Goal: Navigation & Orientation: Find specific page/section

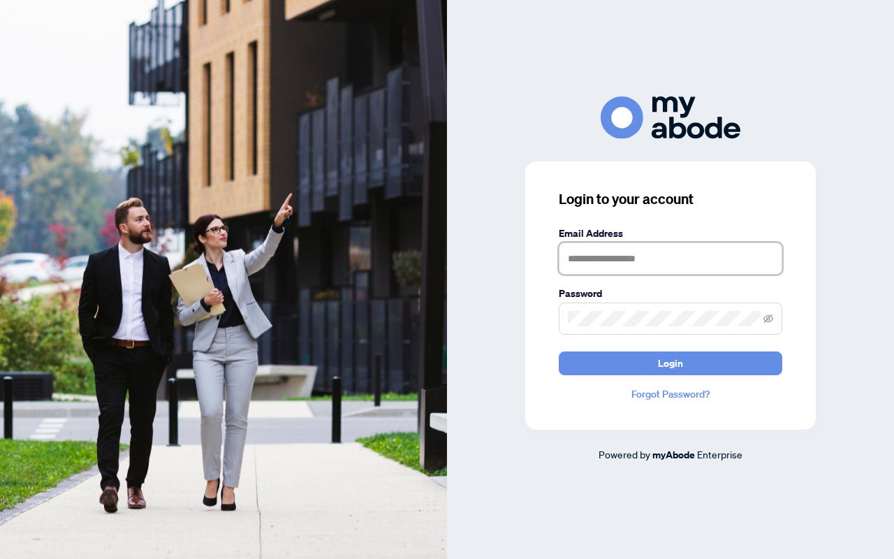
click at [650, 257] on input "text" at bounding box center [670, 258] width 223 height 32
type input "**********"
click at [584, 255] on input "text" at bounding box center [670, 258] width 223 height 32
type input "**********"
click at [559, 351] on button "Login" at bounding box center [670, 363] width 223 height 24
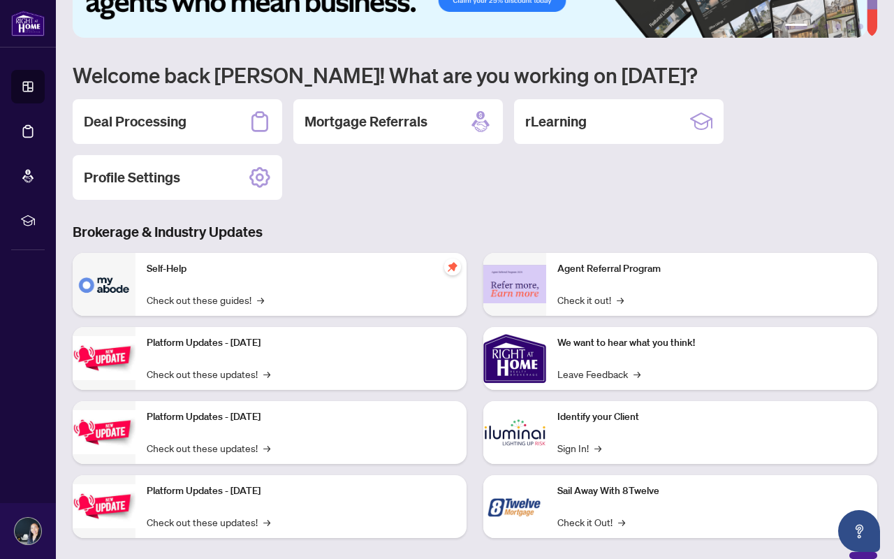
scroll to position [81, 0]
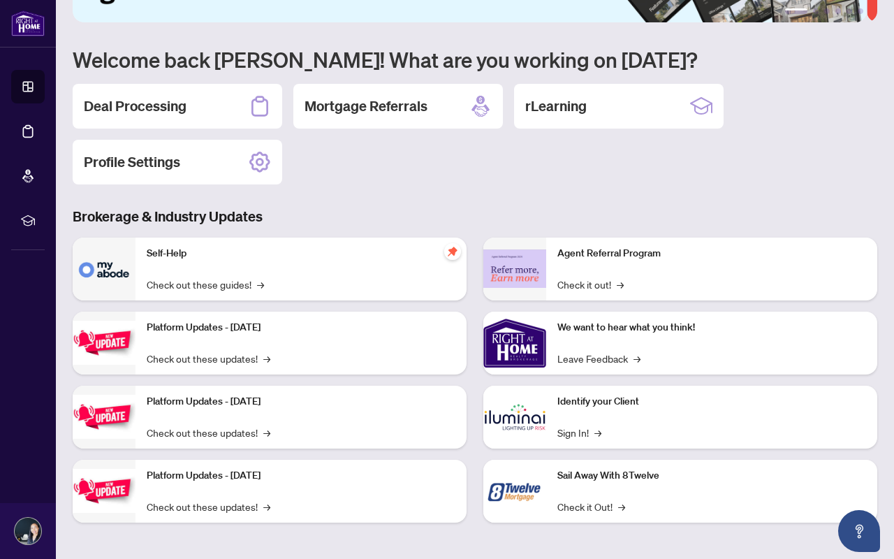
click at [570, 414] on div "Identify your Client Sign In! →" at bounding box center [711, 416] width 331 height 63
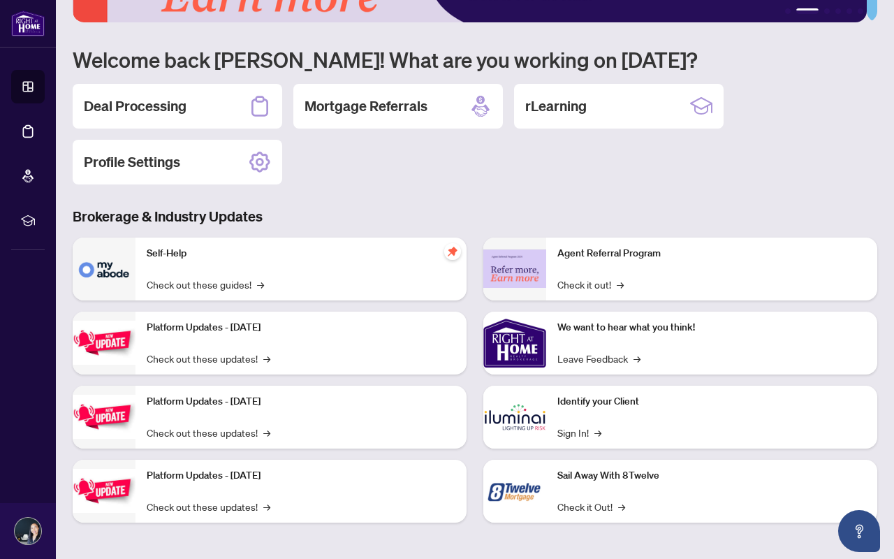
click at [571, 399] on p "Identify your Client" at bounding box center [711, 401] width 309 height 15
click at [523, 409] on img at bounding box center [514, 416] width 63 height 63
click at [573, 425] on link "Sign In! →" at bounding box center [579, 432] width 44 height 15
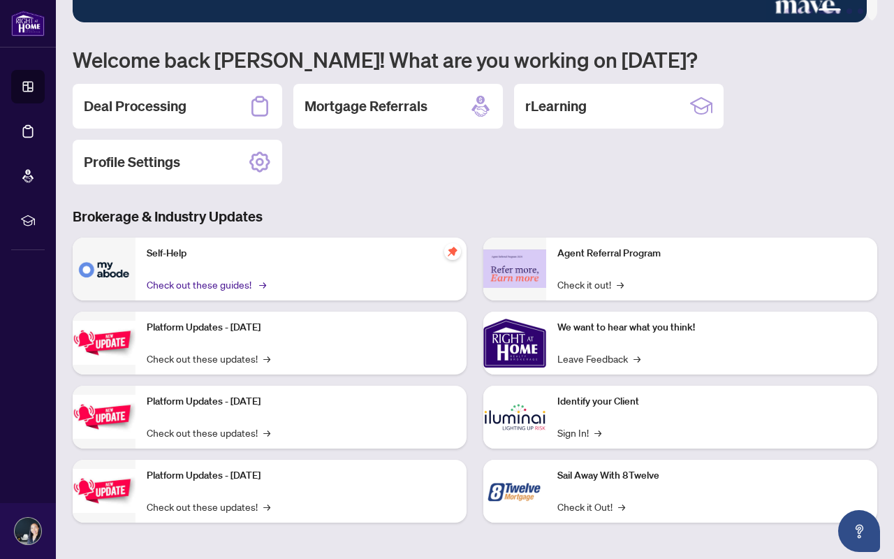
click at [216, 285] on link "Check out these guides! →" at bounding box center [205, 284] width 117 height 15
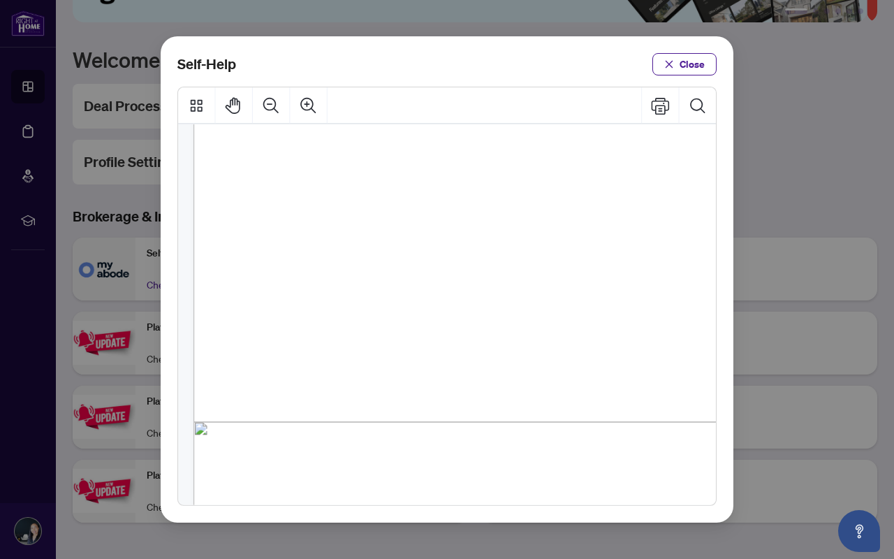
scroll to position [955, 0]
click at [683, 54] on span "Close" at bounding box center [691, 64] width 25 height 22
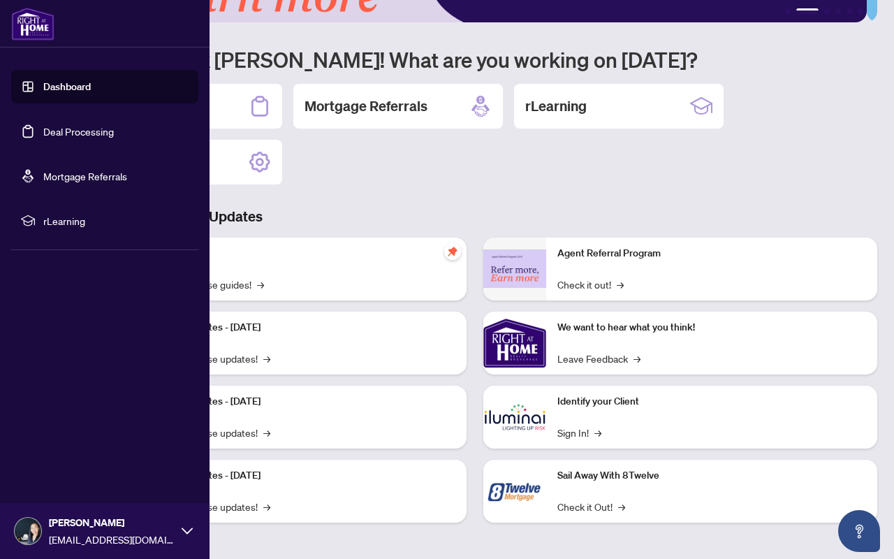
click at [47, 219] on span "rLearning" at bounding box center [115, 220] width 145 height 15
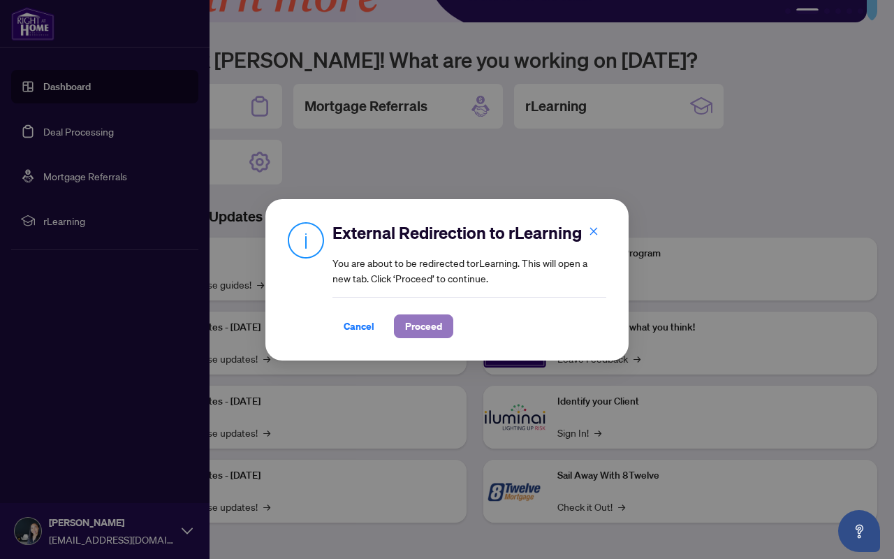
click at [432, 328] on span "Proceed" at bounding box center [423, 326] width 37 height 22
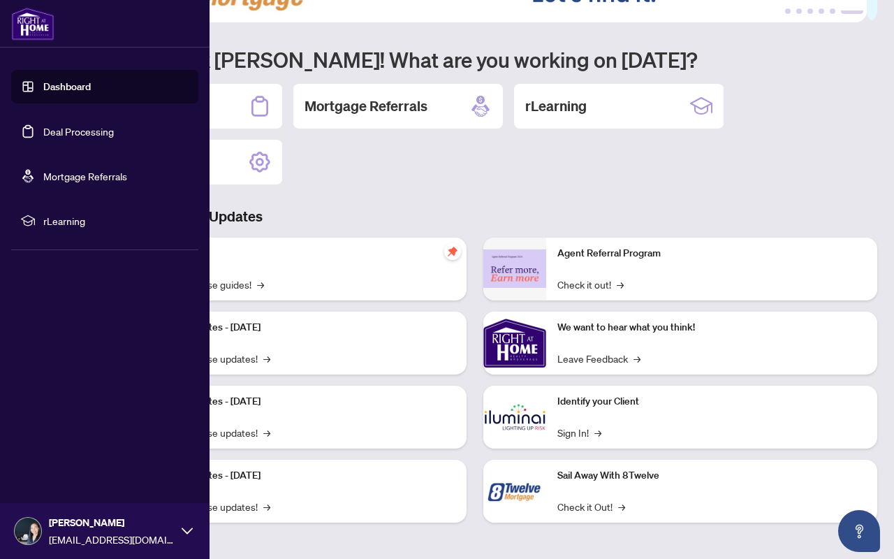
click at [339, 178] on div "Deal Processing Mortgage Referrals rLearning Profile Settings" at bounding box center [475, 134] width 804 height 101
click at [52, 30] on img at bounding box center [32, 24] width 43 height 34
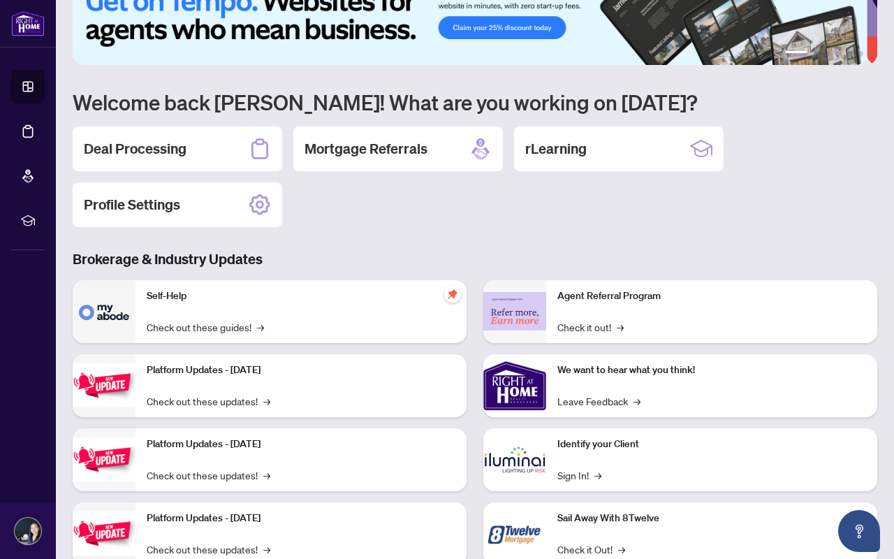
scroll to position [0, 0]
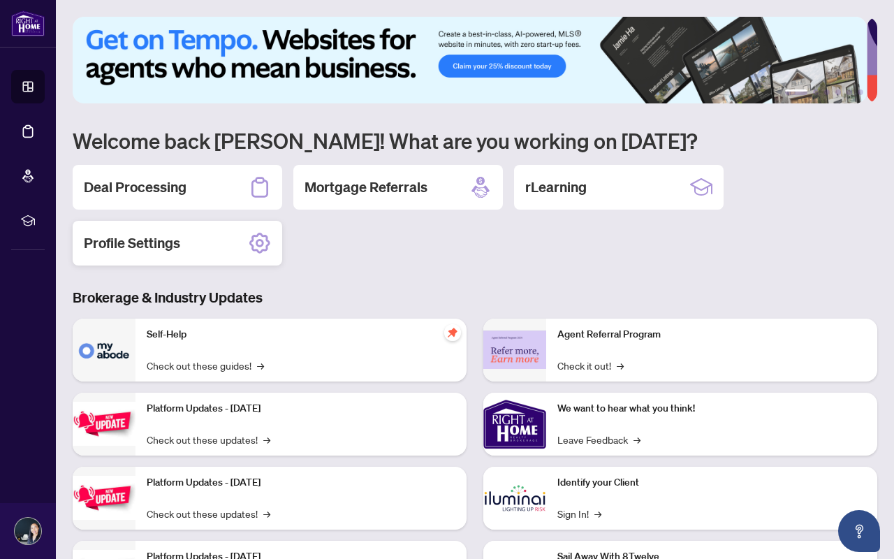
click at [260, 236] on icon at bounding box center [260, 243] width 22 height 22
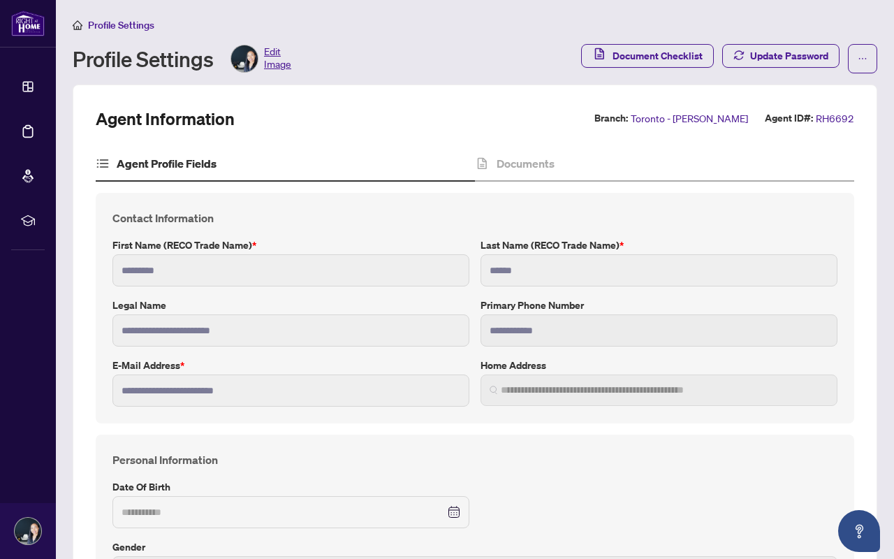
click at [286, 59] on span "Edit Image" at bounding box center [277, 59] width 27 height 28
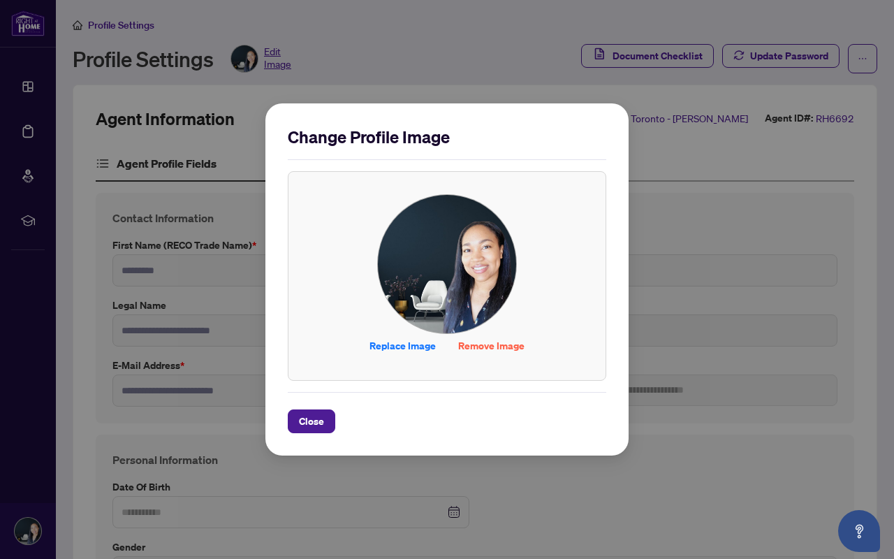
click at [286, 59] on div "Change Profile Image Replace Image Remove Image Drag & Drop to Upload Files Max…" at bounding box center [447, 279] width 894 height 559
click at [389, 33] on div "Change Profile Image Replace Image Remove Image Drag & Drop to Upload Files Max…" at bounding box center [447, 279] width 894 height 559
click at [322, 427] on span "Close" at bounding box center [311, 421] width 25 height 22
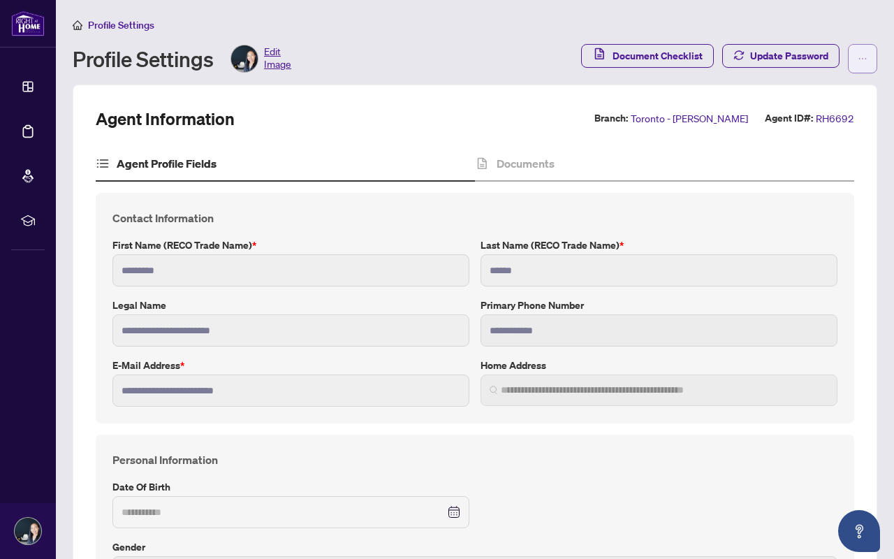
click at [858, 54] on button "button" at bounding box center [862, 58] width 29 height 29
click at [834, 84] on span "Agent Activity History" at bounding box center [808, 89] width 96 height 15
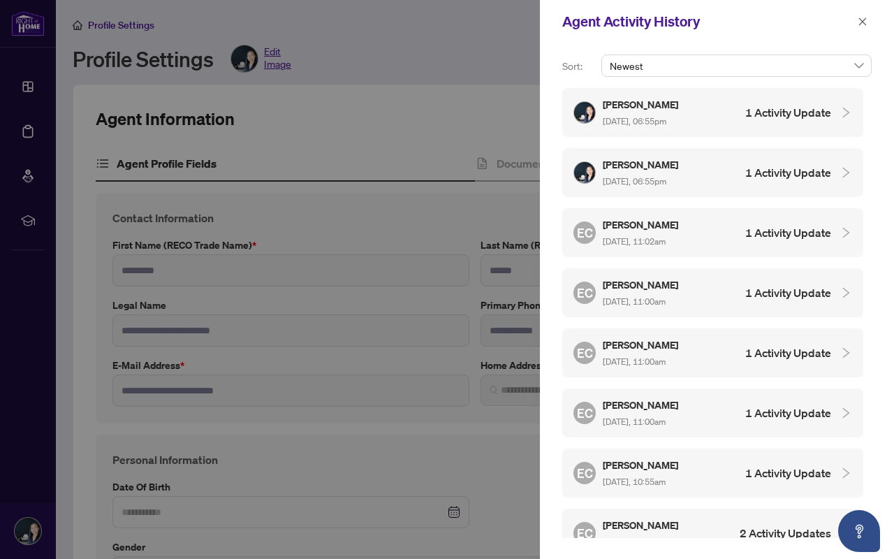
click at [784, 346] on h4 "1 Activity Update" at bounding box center [788, 352] width 86 height 17
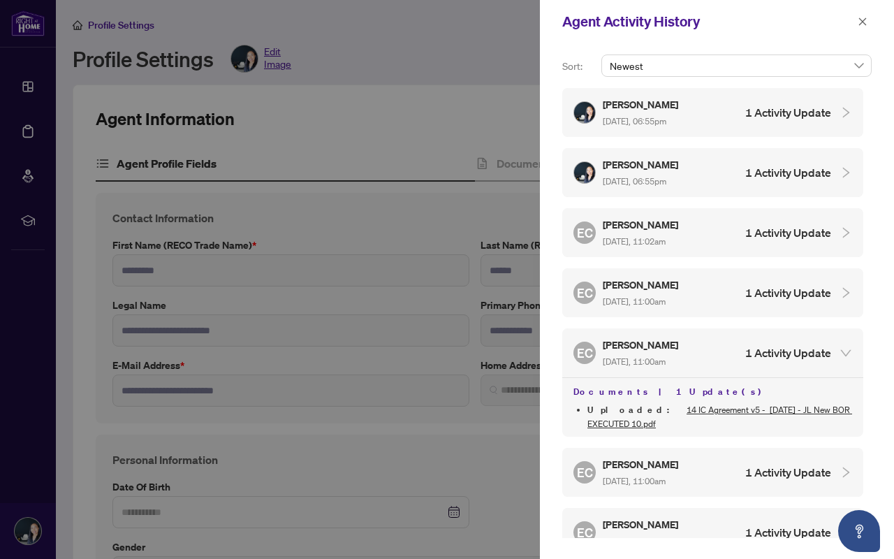
click at [784, 346] on h4 "1 Activity Update" at bounding box center [788, 352] width 86 height 17
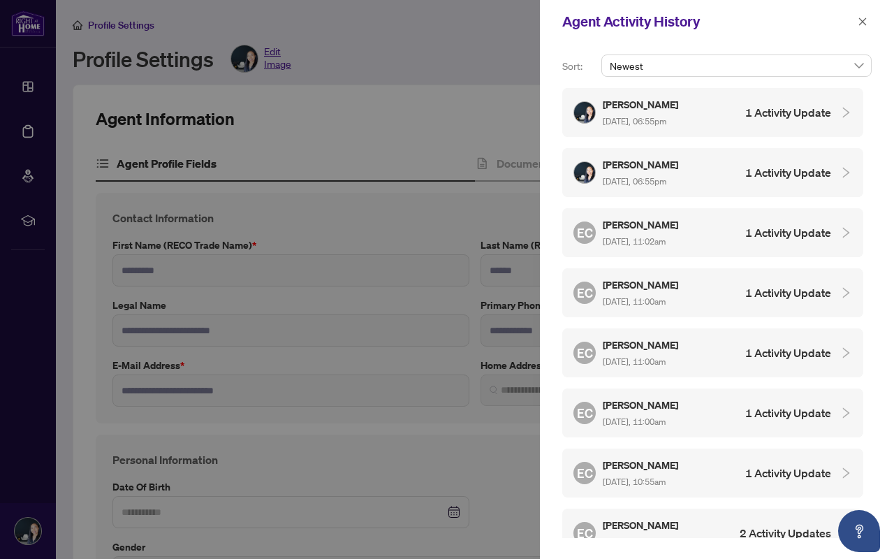
click at [809, 295] on h4 "1 Activity Update" at bounding box center [788, 292] width 86 height 17
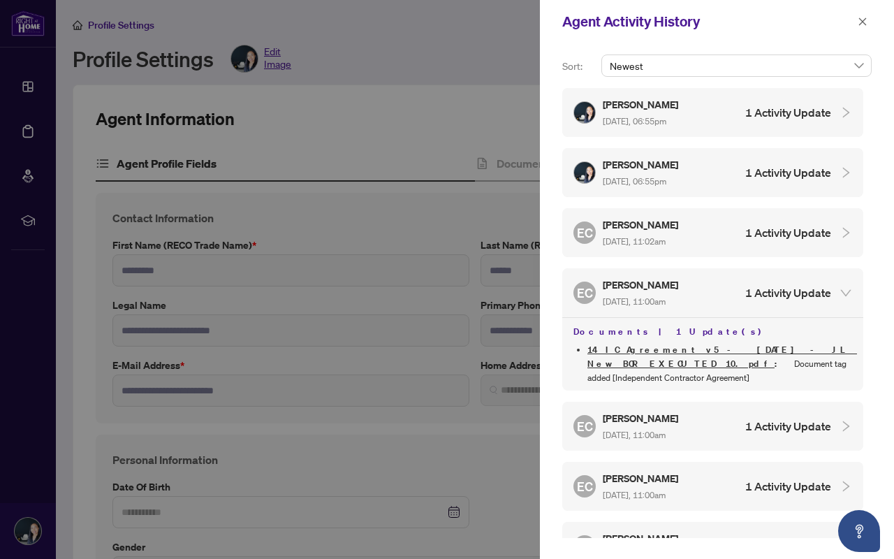
click at [809, 295] on h4 "1 Activity Update" at bounding box center [788, 292] width 86 height 17
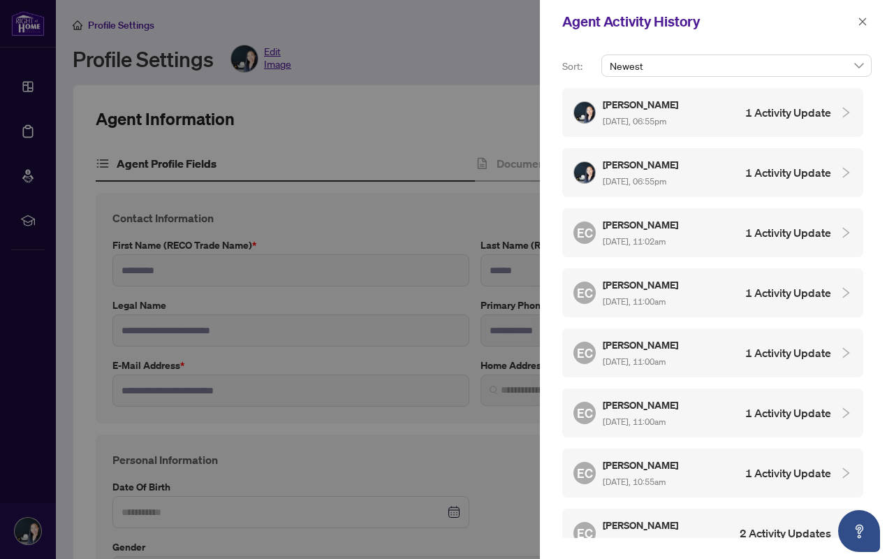
click at [826, 237] on h4 "1 Activity Update" at bounding box center [788, 232] width 86 height 17
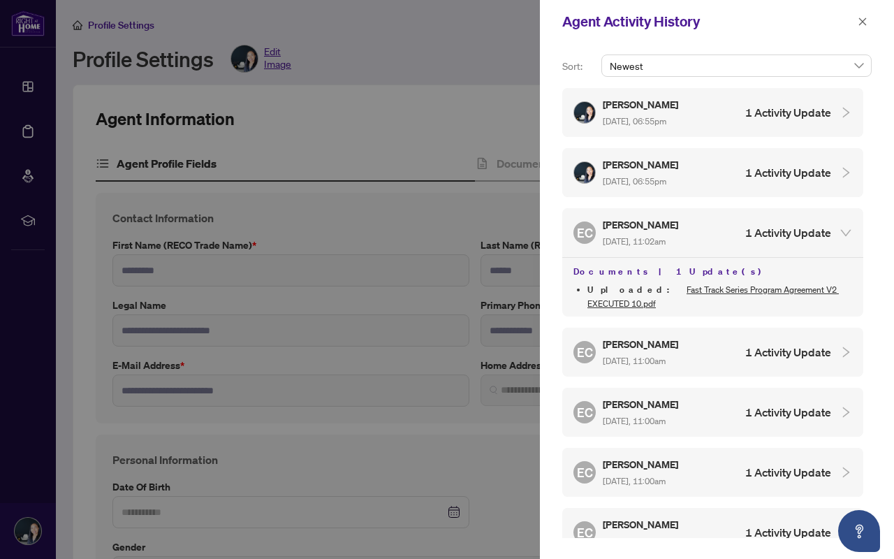
click at [826, 237] on h4 "1 Activity Update" at bounding box center [788, 232] width 86 height 17
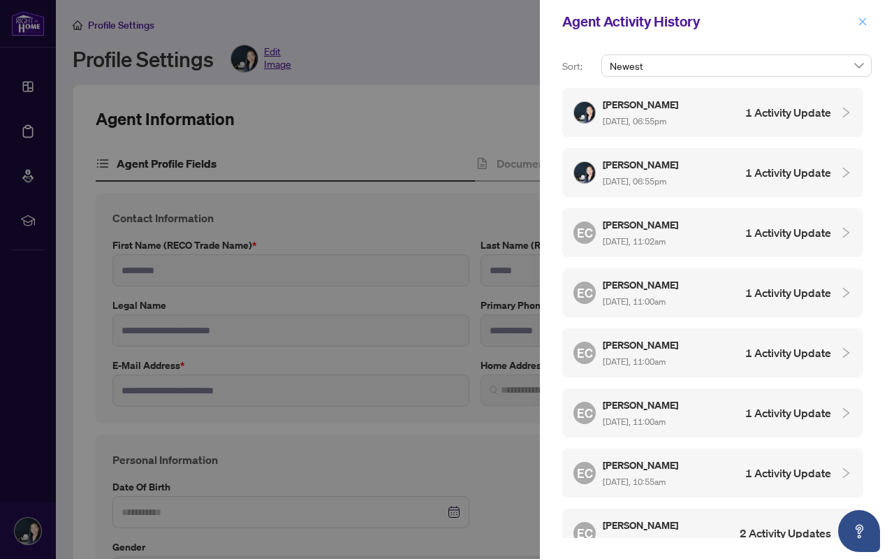
click at [864, 20] on icon "close" at bounding box center [863, 21] width 8 height 8
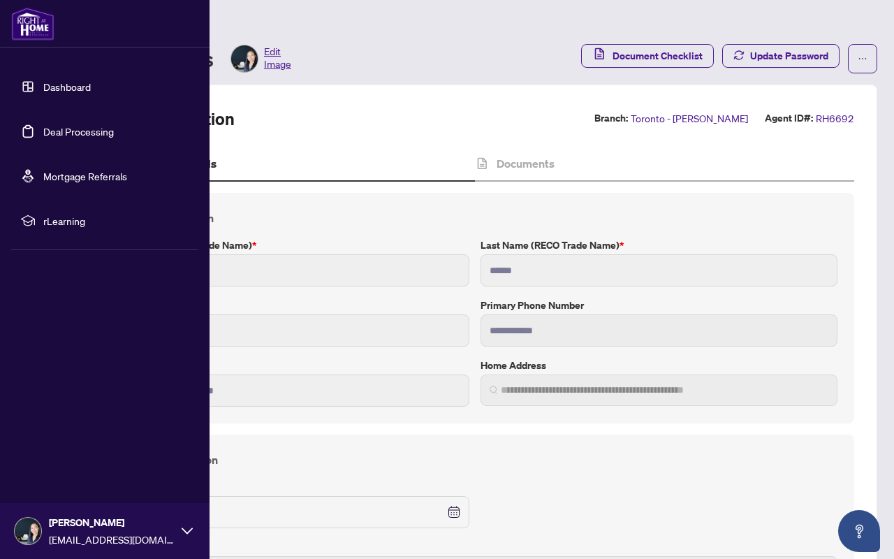
click at [54, 87] on link "Dashboard" at bounding box center [66, 86] width 47 height 13
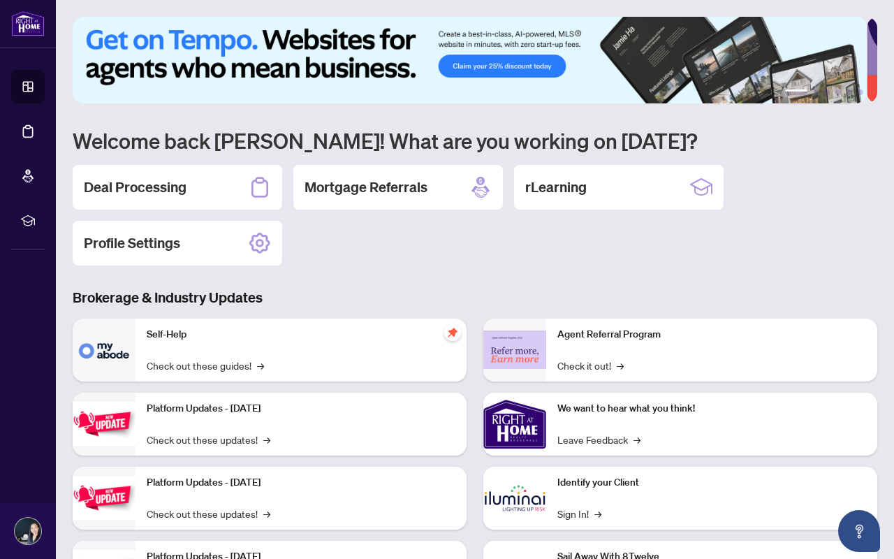
scroll to position [81, 0]
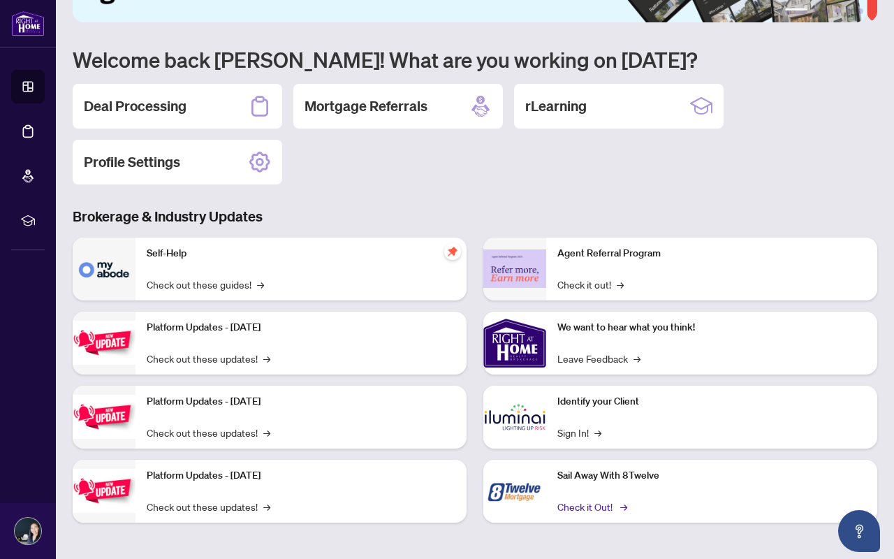
click at [563, 510] on link "Check it Out! →" at bounding box center [591, 506] width 68 height 15
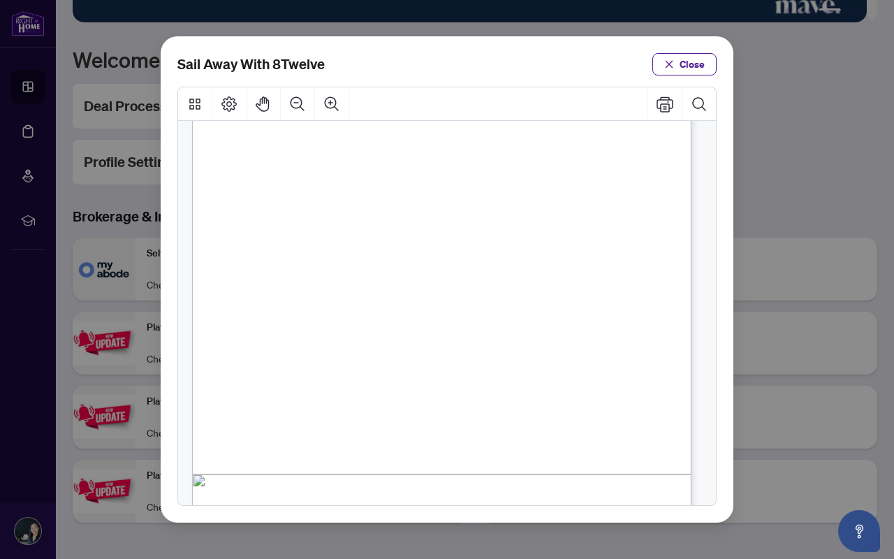
scroll to position [198, 0]
click at [704, 61] on span "Close" at bounding box center [691, 64] width 25 height 22
